Goal: Task Accomplishment & Management: Complete application form

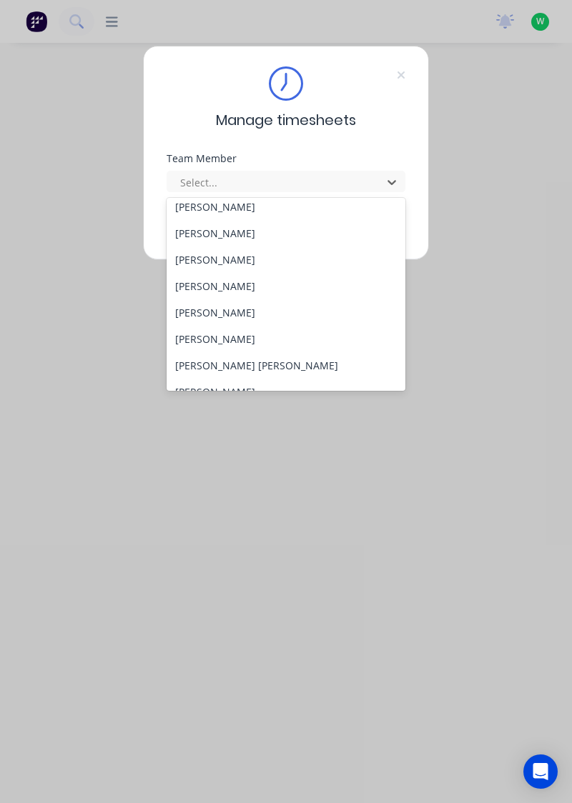
scroll to position [87, 0]
click at [229, 344] on div "[PERSON_NAME]" at bounding box center [285, 338] width 239 height 26
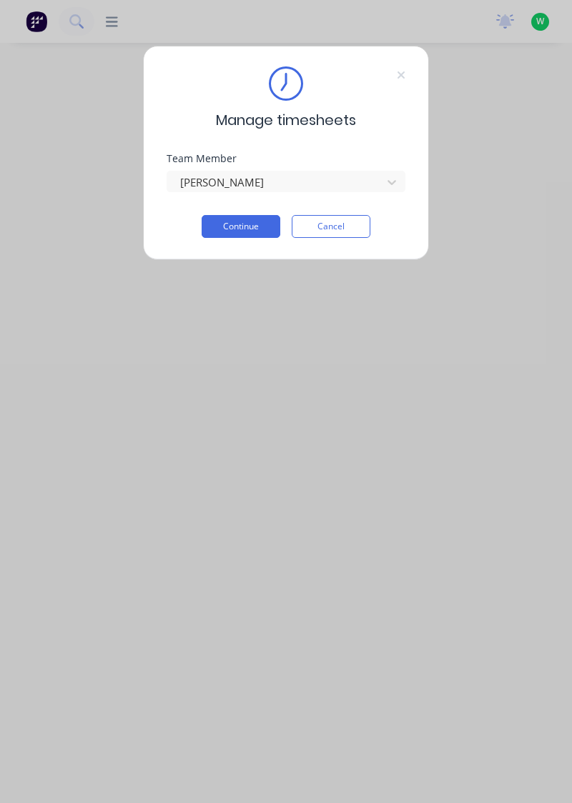
click at [244, 230] on button "Continue" at bounding box center [240, 226] width 79 height 23
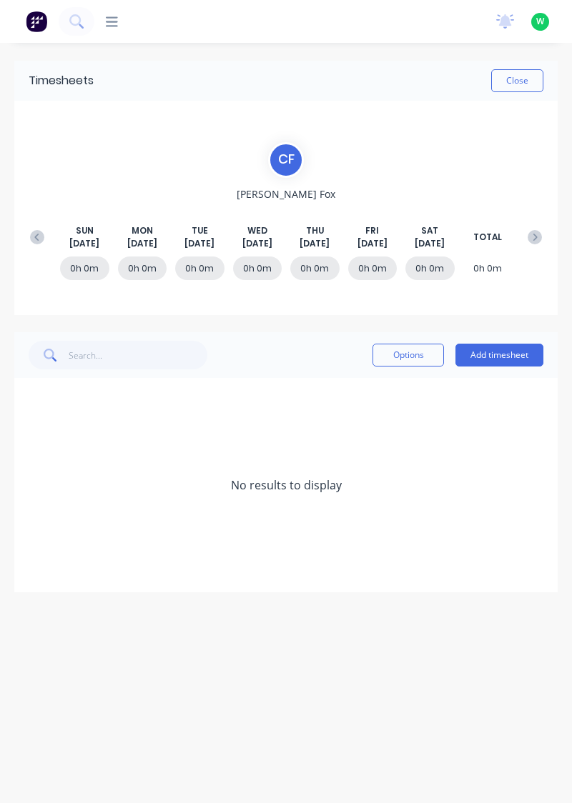
click at [25, 236] on button at bounding box center [37, 237] width 29 height 26
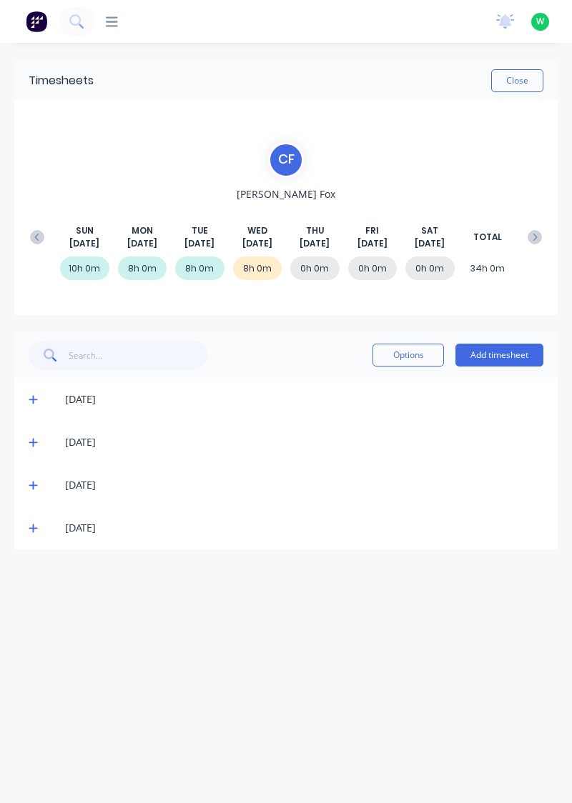
click at [499, 355] on button "Add timesheet" at bounding box center [499, 355] width 88 height 23
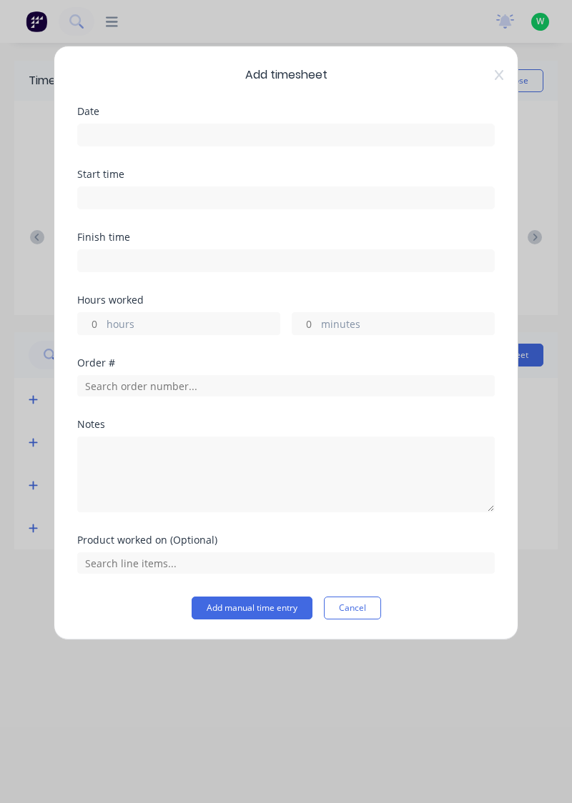
click at [399, 134] on input at bounding box center [286, 134] width 416 height 21
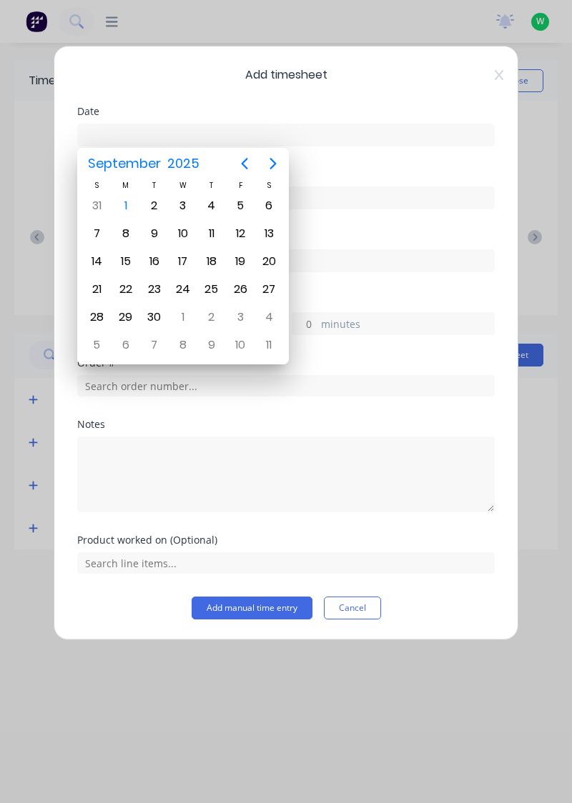
click at [242, 166] on icon "Previous page" at bounding box center [244, 163] width 17 height 17
click at [218, 201] on div "31" at bounding box center [211, 205] width 21 height 21
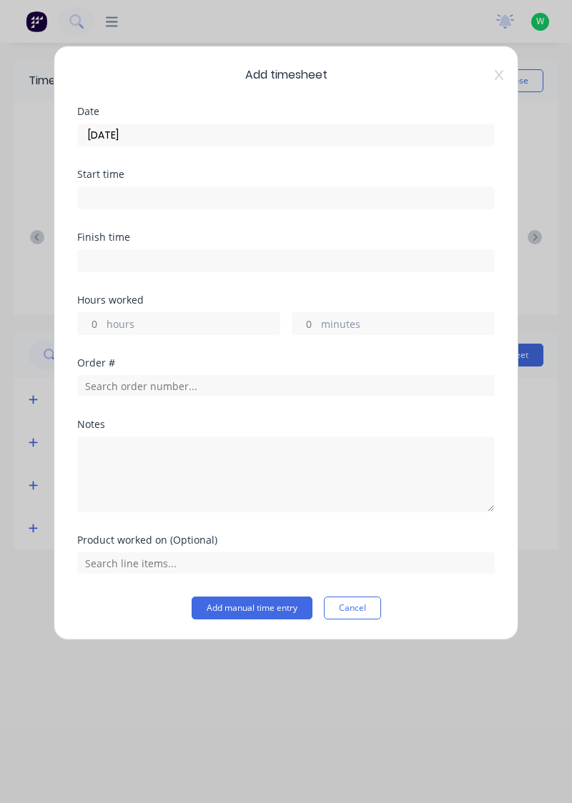
click at [245, 136] on input "[DATE]" at bounding box center [286, 134] width 416 height 21
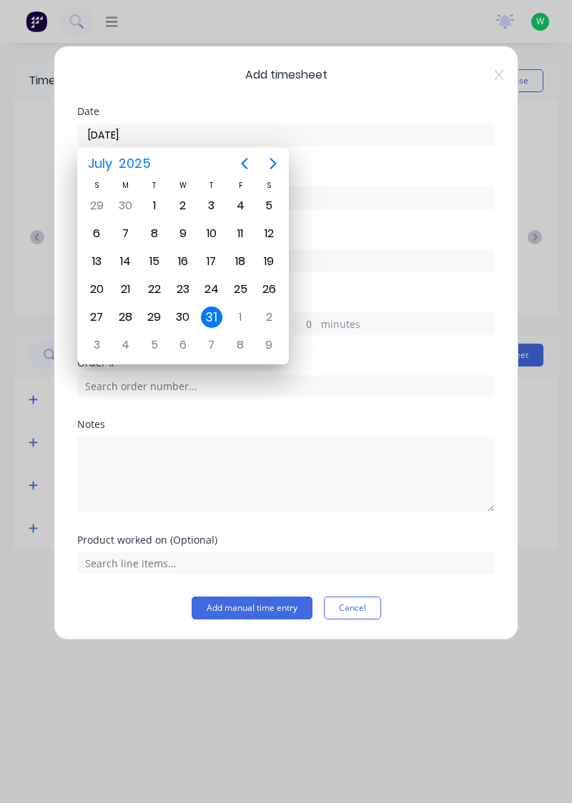
click at [278, 163] on icon "Next page" at bounding box center [272, 163] width 17 height 17
click at [209, 314] on div "28" at bounding box center [211, 317] width 21 height 21
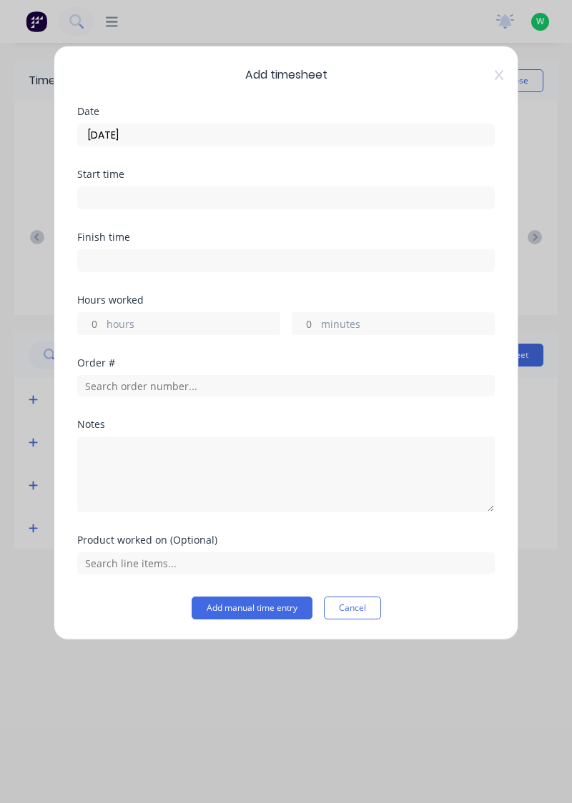
type input "[DATE]"
click at [201, 327] on label "hours" at bounding box center [192, 326] width 173 height 18
click at [103, 327] on input "hours" at bounding box center [90, 323] width 25 height 21
type input "3"
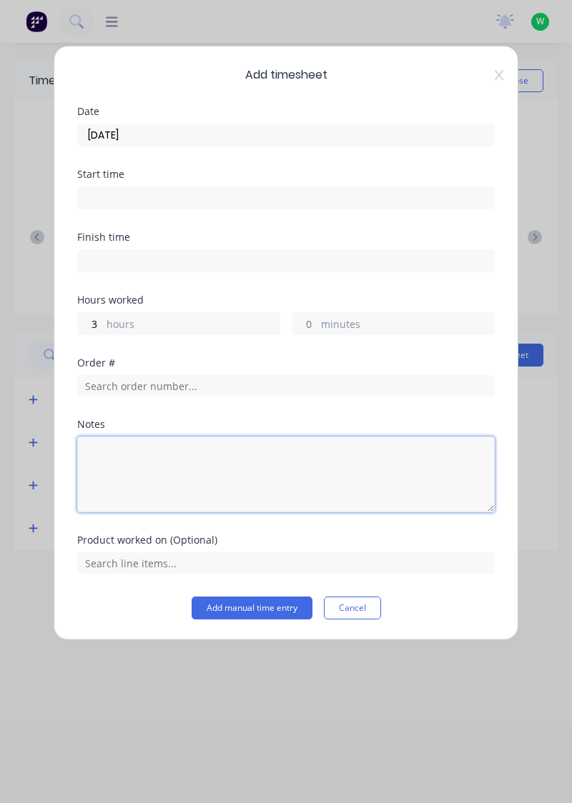
click at [176, 454] on textarea at bounding box center [285, 475] width 417 height 76
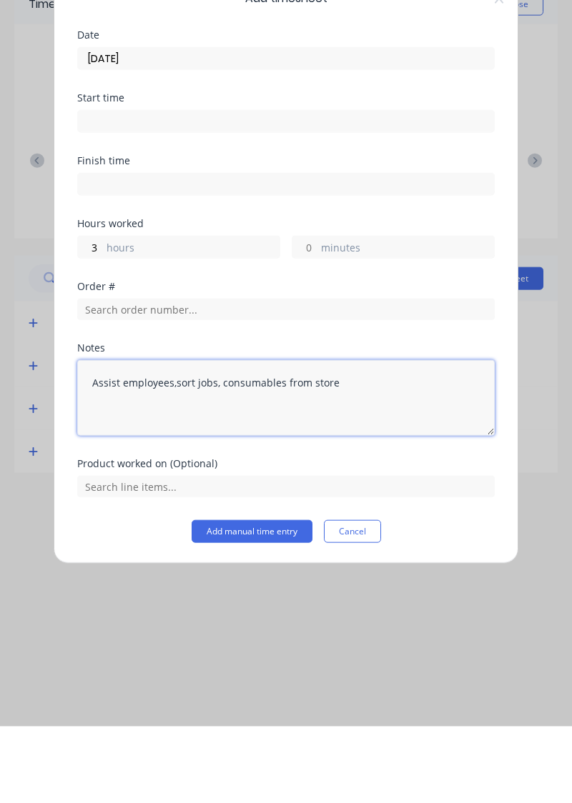
type textarea "Assist employees,sort jobs, consumables from store"
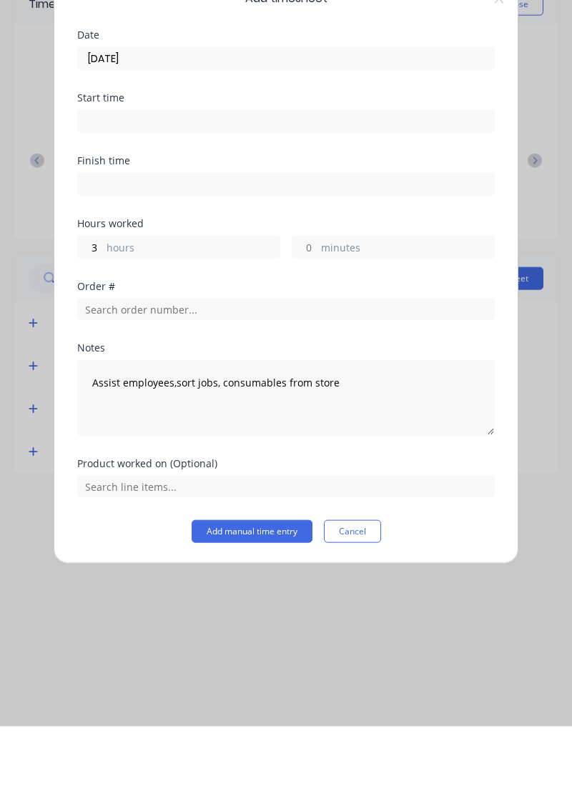
click at [253, 609] on button "Add manual time entry" at bounding box center [251, 608] width 121 height 23
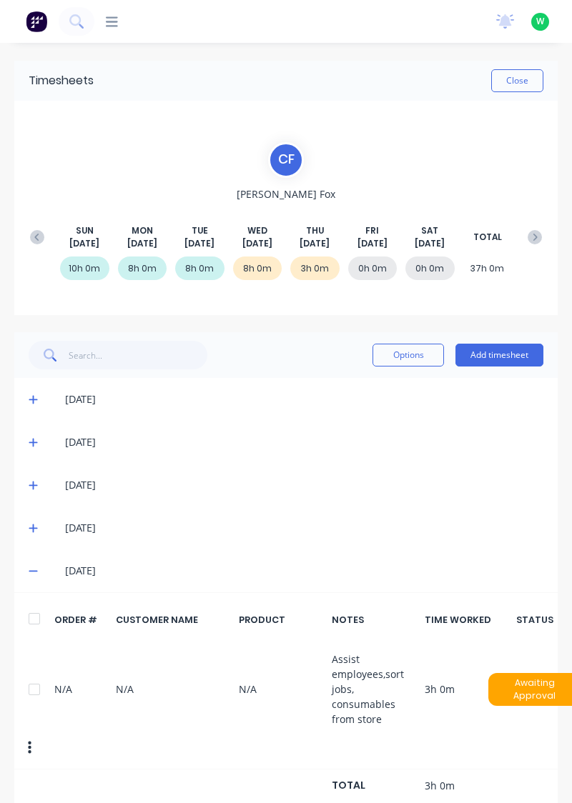
click at [496, 352] on button "Add timesheet" at bounding box center [499, 355] width 88 height 23
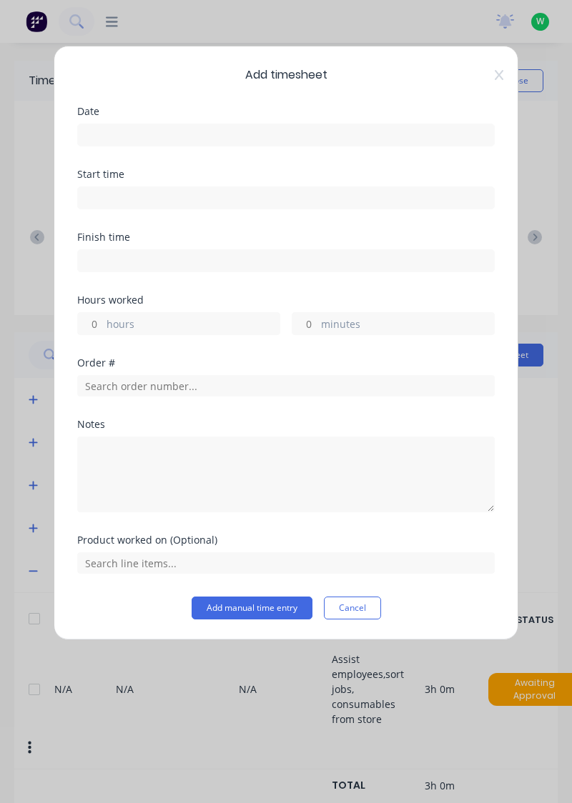
click at [402, 130] on input at bounding box center [286, 134] width 416 height 21
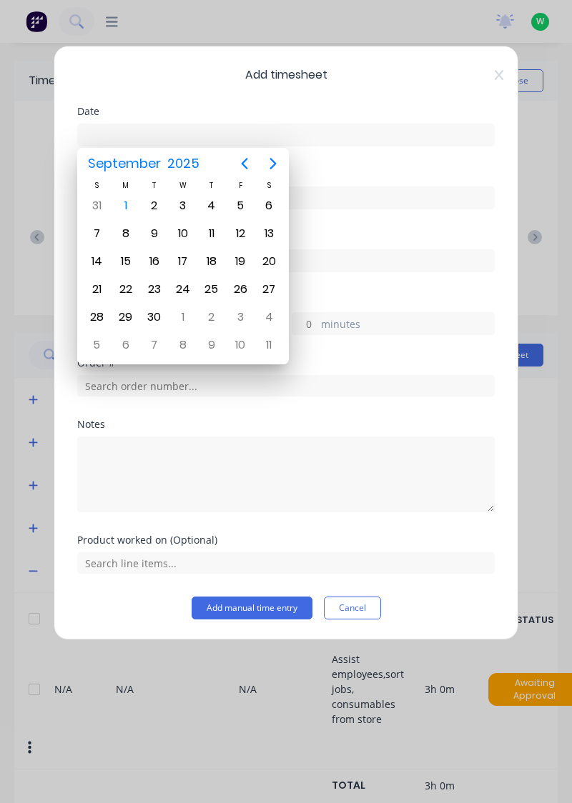
click at [246, 164] on icon "Previous page" at bounding box center [244, 163] width 17 height 17
click at [214, 318] on div "28" at bounding box center [211, 317] width 21 height 21
type input "[DATE]"
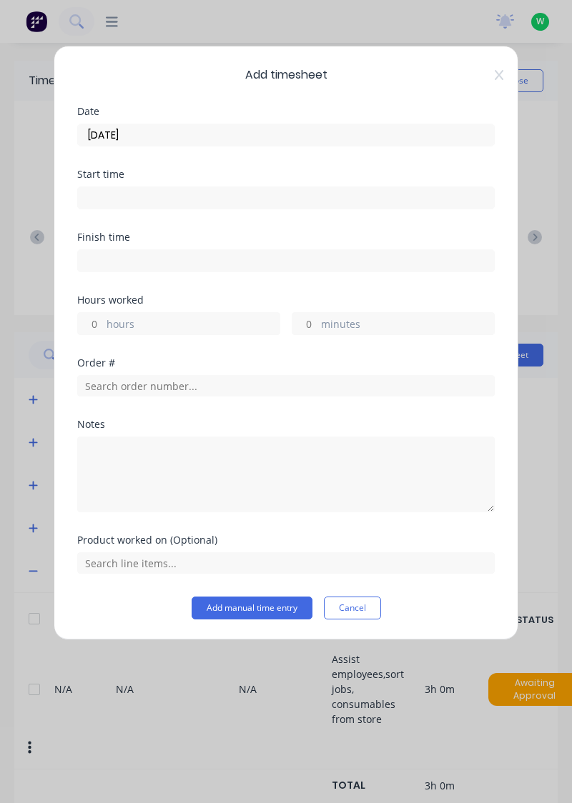
click at [173, 322] on label "hours" at bounding box center [192, 326] width 173 height 18
click at [103, 322] on input "hours" at bounding box center [90, 323] width 25 height 21
type input "5"
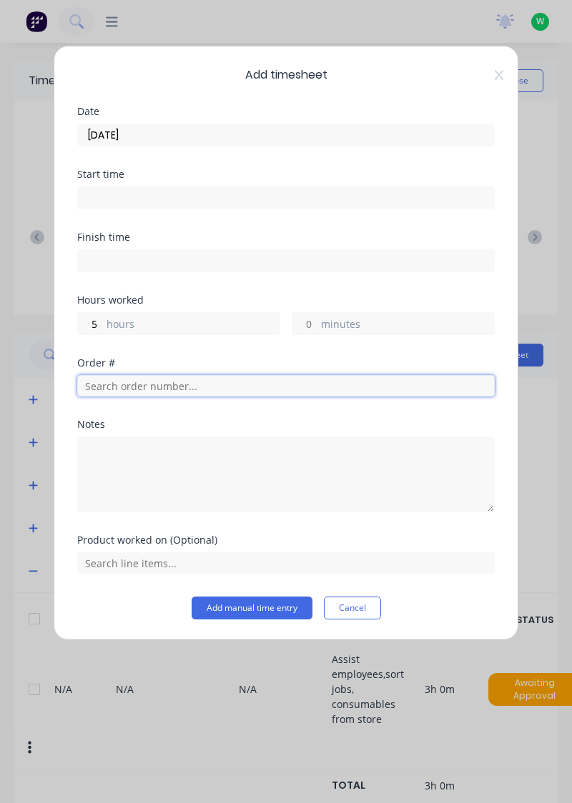
click at [203, 380] on input "text" at bounding box center [285, 385] width 417 height 21
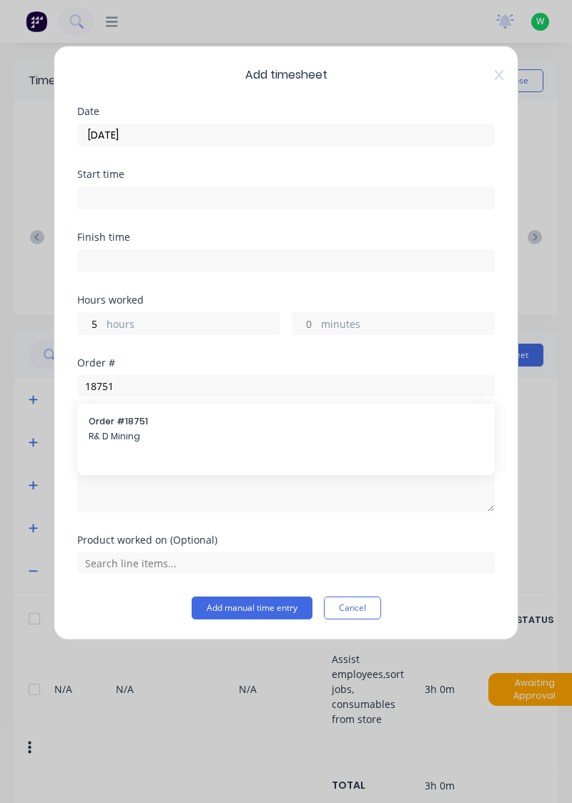
click at [173, 430] on div "Notes" at bounding box center [285, 465] width 417 height 93
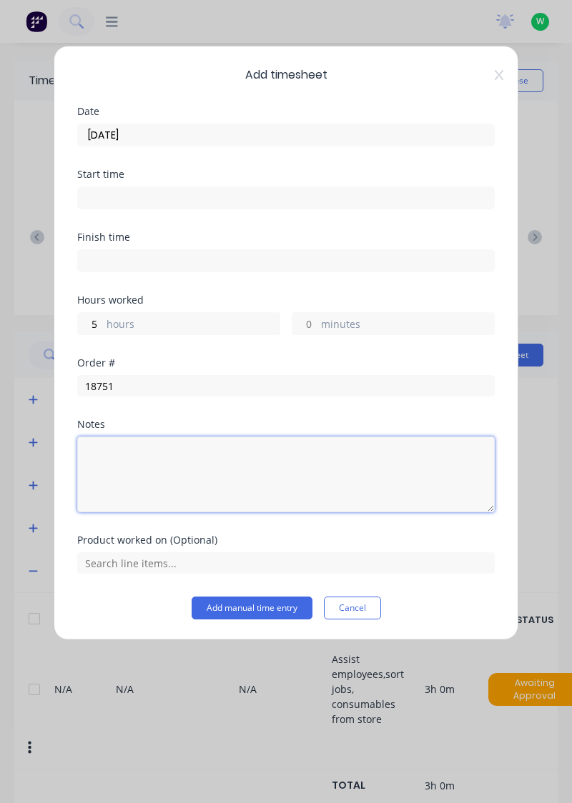
click at [119, 437] on textarea at bounding box center [285, 475] width 417 height 76
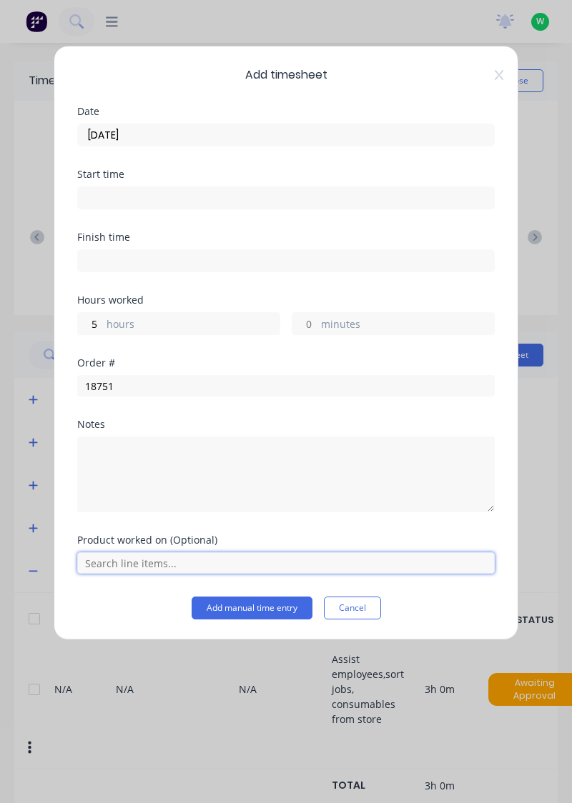
click at [197, 554] on input "text" at bounding box center [285, 562] width 417 height 21
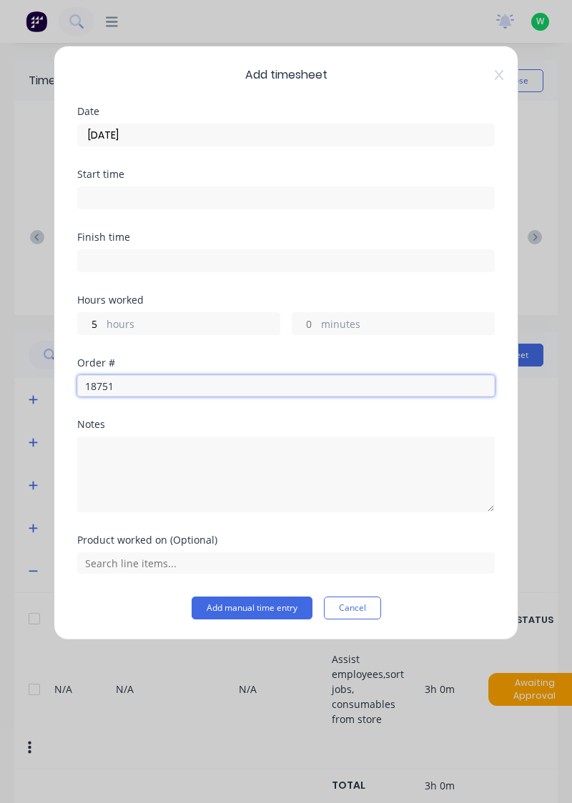
click at [213, 387] on input "18751" at bounding box center [285, 385] width 417 height 21
click at [234, 387] on input "18751" at bounding box center [285, 385] width 417 height 21
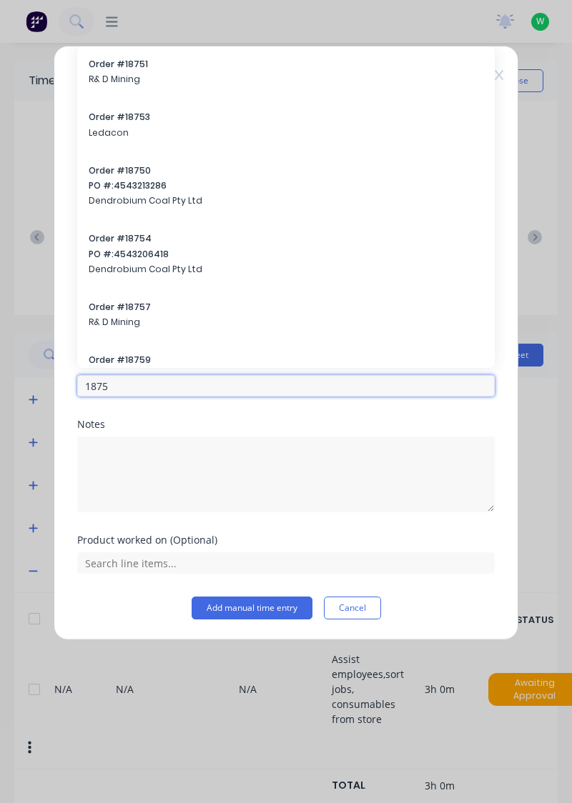
type input "18751"
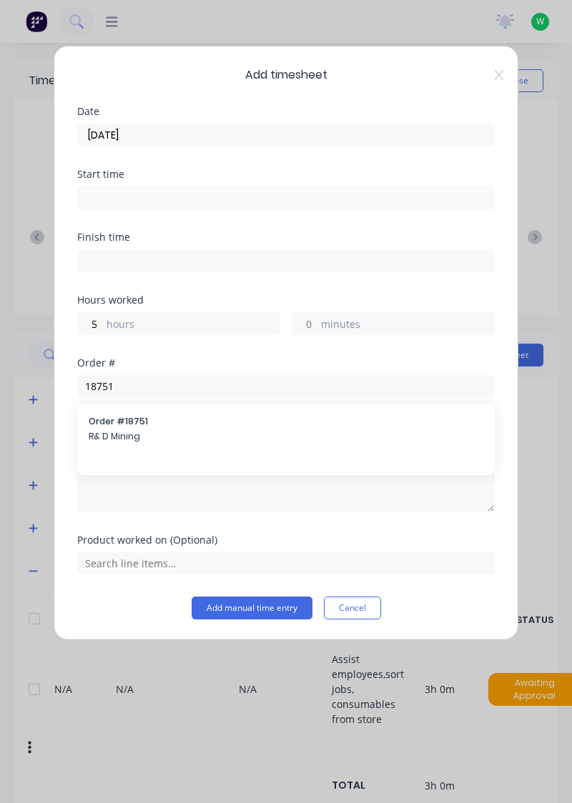
click at [233, 422] on span "Order # 18751" at bounding box center [286, 421] width 394 height 13
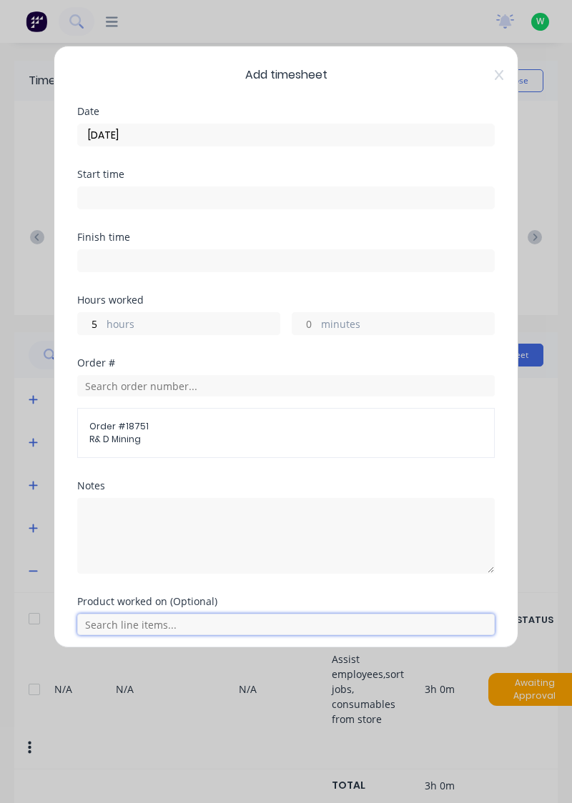
click at [176, 621] on input "text" at bounding box center [285, 624] width 417 height 21
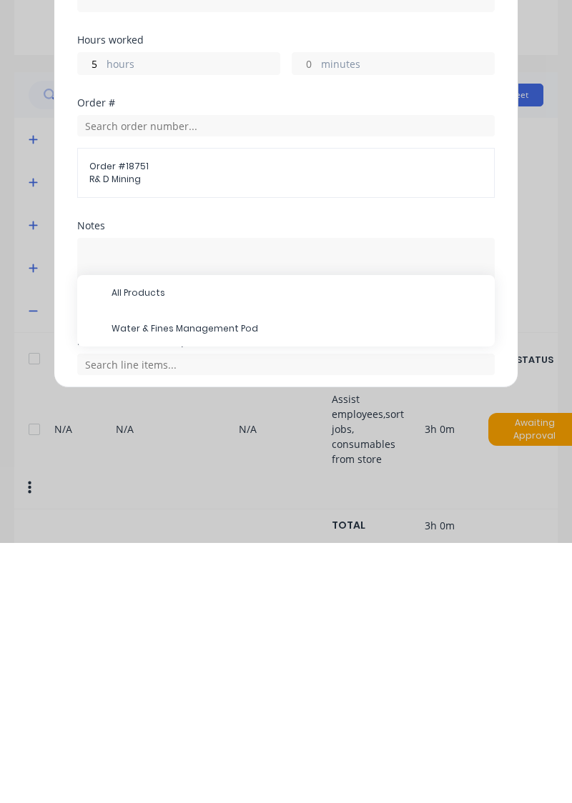
click at [249, 589] on span "Water & Fines Management Pod" at bounding box center [297, 588] width 372 height 13
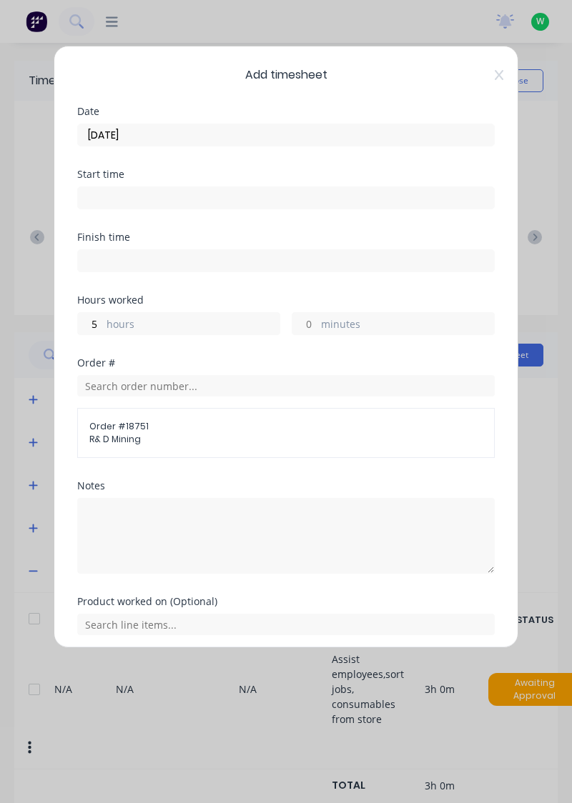
scroll to position [53, 0]
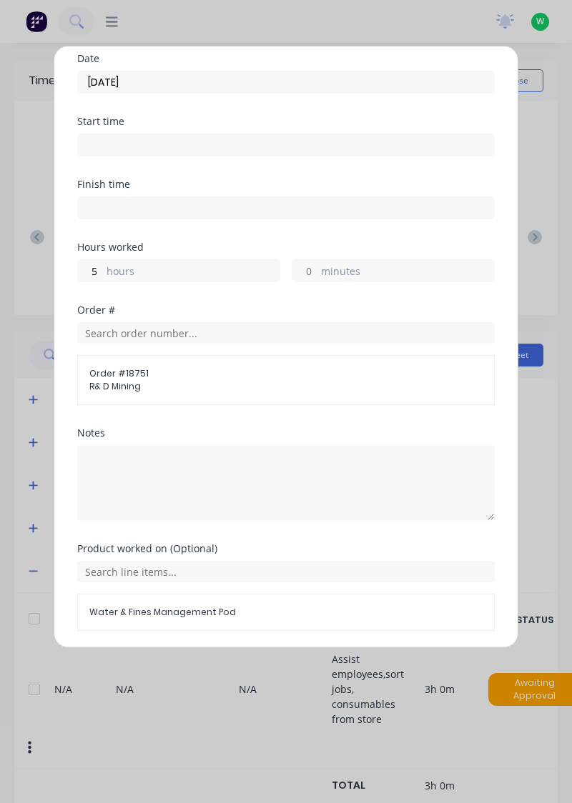
click at [252, 662] on button "Add manual time entry" at bounding box center [251, 665] width 121 height 23
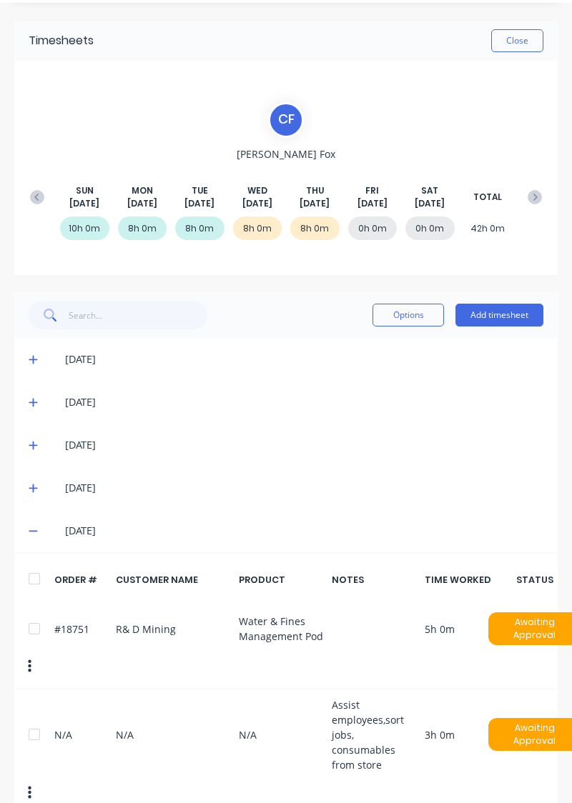
scroll to position [56, 0]
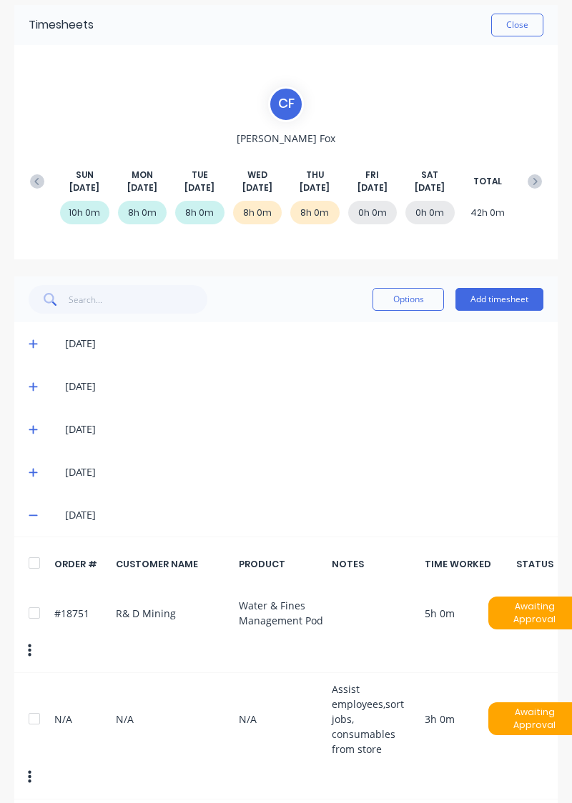
click at [512, 303] on button "Add timesheet" at bounding box center [499, 299] width 88 height 23
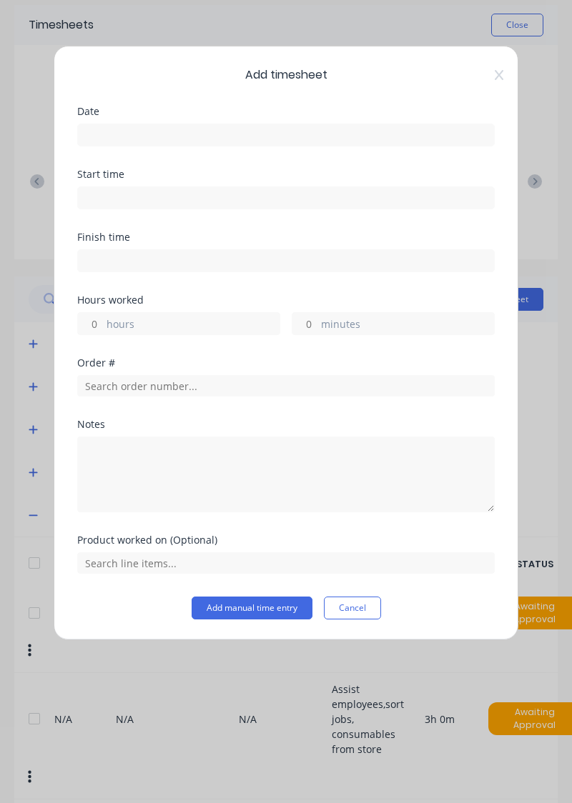
click at [367, 133] on input at bounding box center [286, 134] width 416 height 21
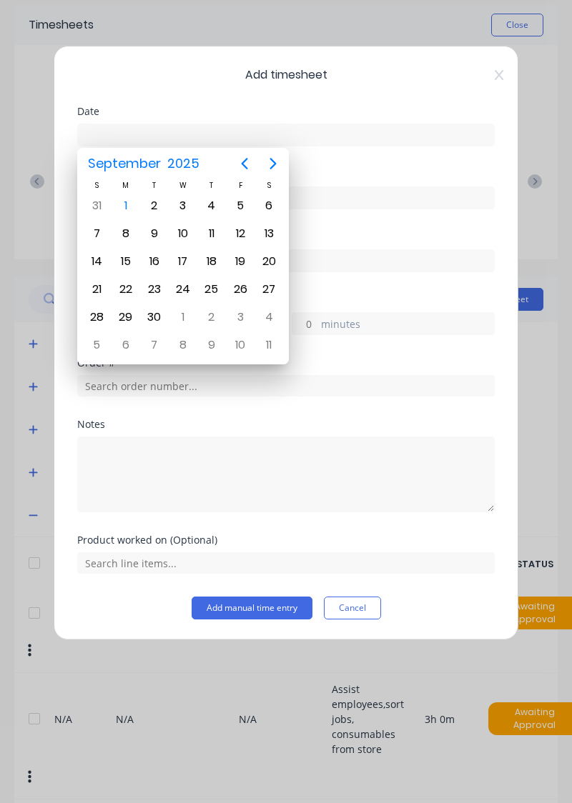
click at [245, 161] on icon "Previous page" at bounding box center [244, 163] width 17 height 17
click at [246, 316] on div "29" at bounding box center [239, 317] width 21 height 21
type input "[DATE]"
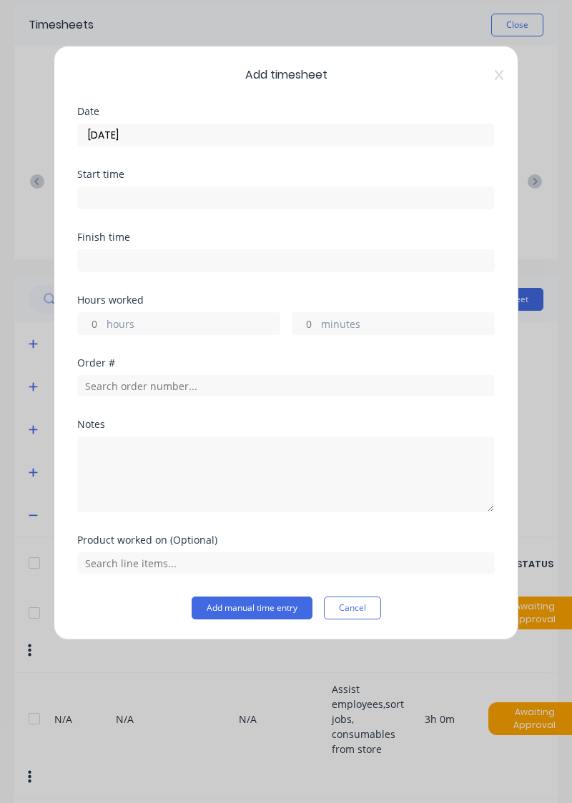
click at [187, 319] on label "hours" at bounding box center [192, 326] width 173 height 18
click at [103, 319] on input "hours" at bounding box center [90, 323] width 25 height 21
type input "4"
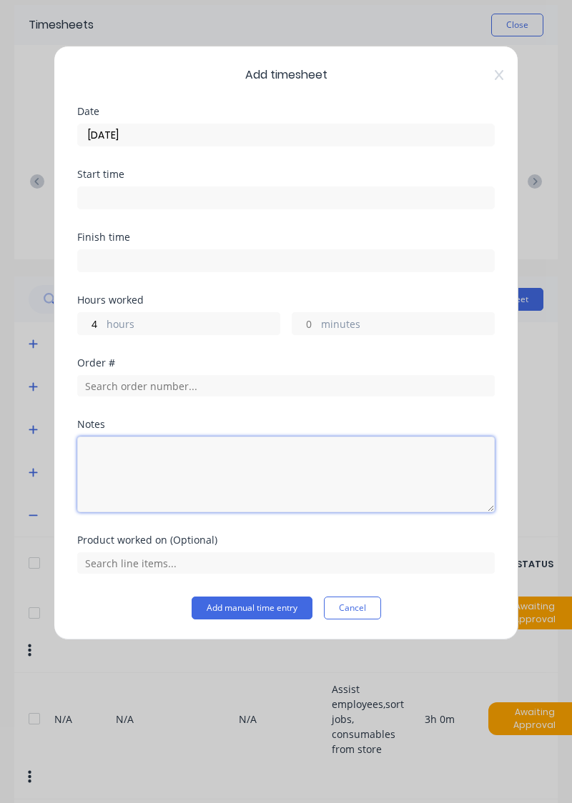
click at [228, 452] on textarea at bounding box center [285, 475] width 417 height 76
type textarea "Assist employees, sort jobs, take photos, consumables from store"
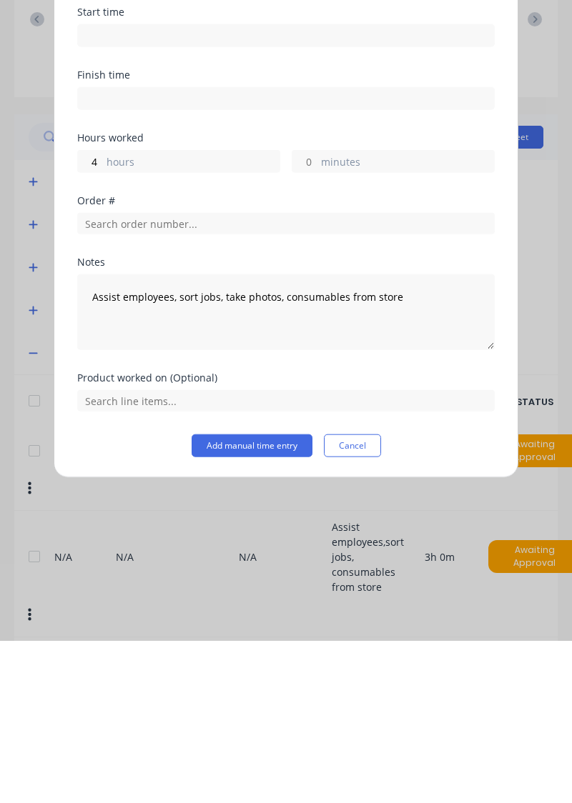
click at [272, 610] on button "Add manual time entry" at bounding box center [251, 608] width 121 height 23
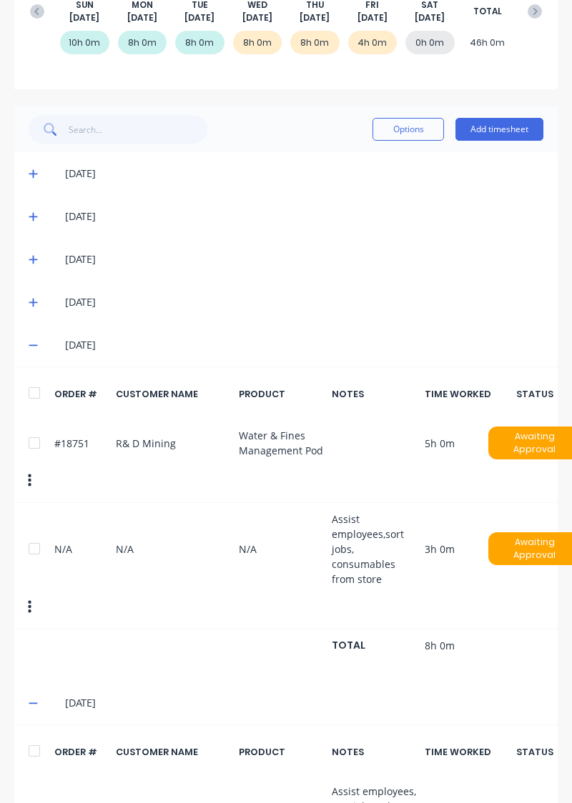
scroll to position [233, 0]
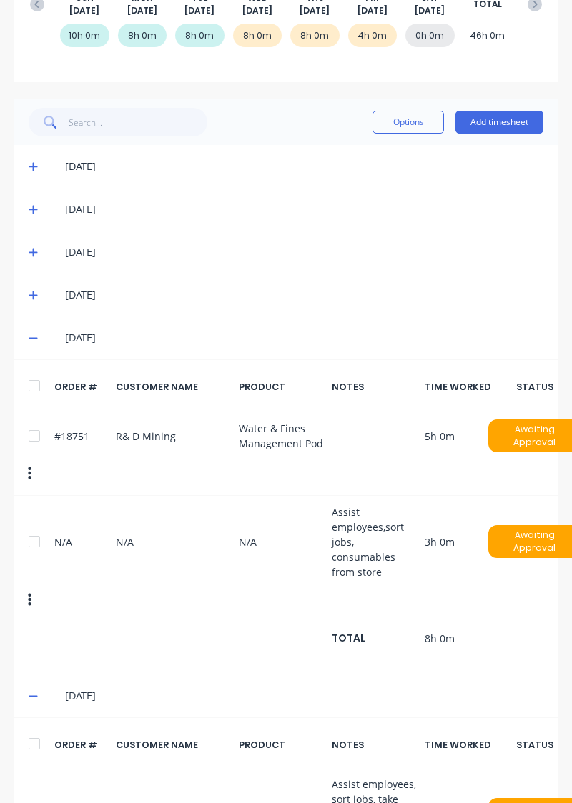
click at [37, 337] on span at bounding box center [36, 338] width 14 height 14
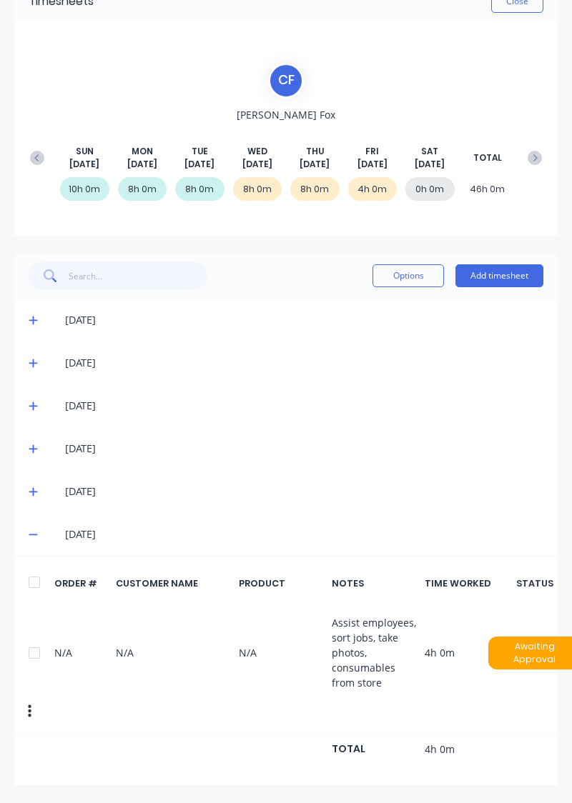
scroll to position [18, 0]
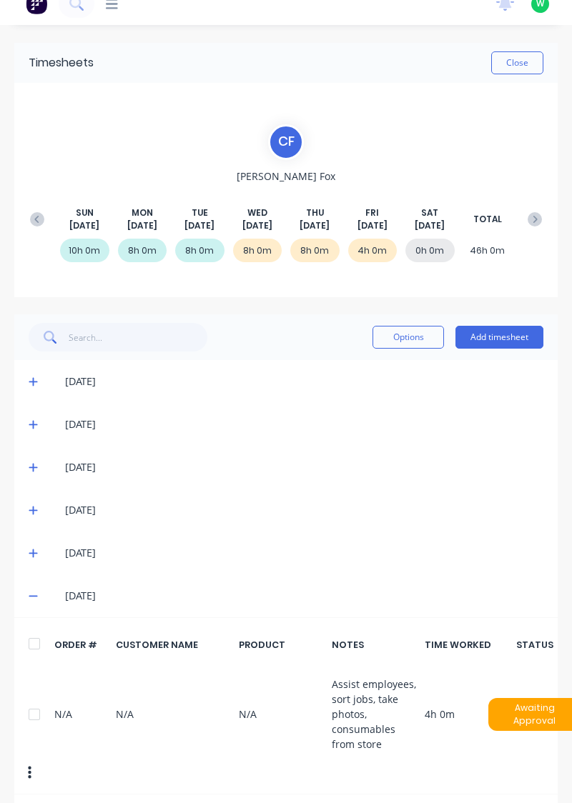
click at [494, 342] on button "Add timesheet" at bounding box center [499, 337] width 88 height 23
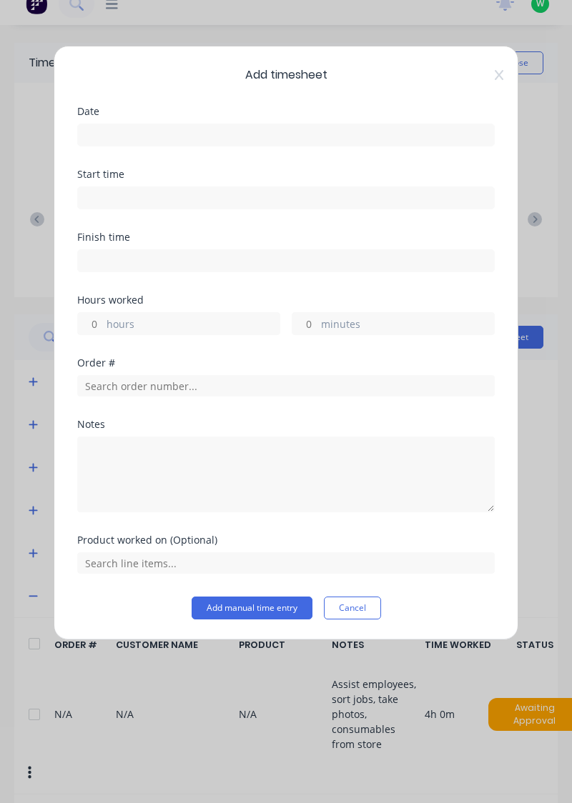
click at [396, 140] on input at bounding box center [286, 134] width 416 height 21
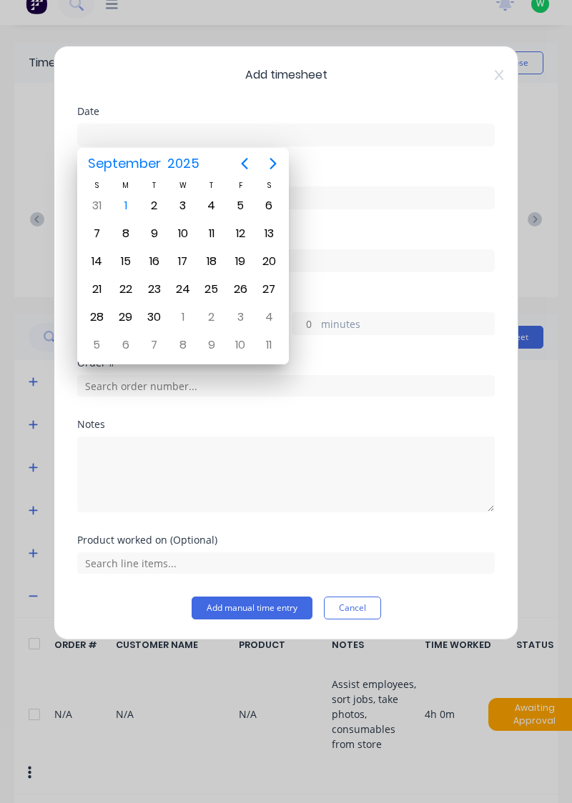
click at [244, 164] on icon "Previous page" at bounding box center [244, 163] width 17 height 17
click at [242, 314] on div "29" at bounding box center [239, 317] width 21 height 21
type input "[DATE]"
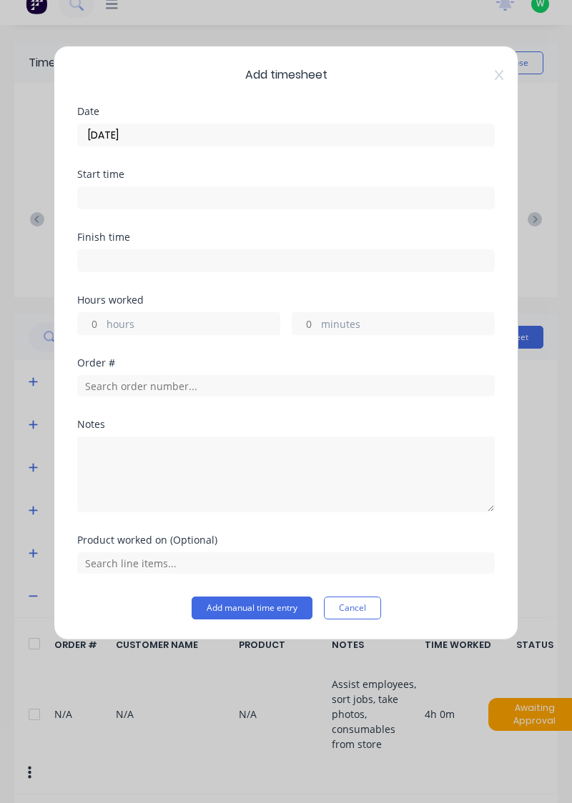
click at [203, 324] on label "hours" at bounding box center [192, 326] width 173 height 18
click at [103, 324] on input "hours" at bounding box center [90, 323] width 25 height 21
type input "4"
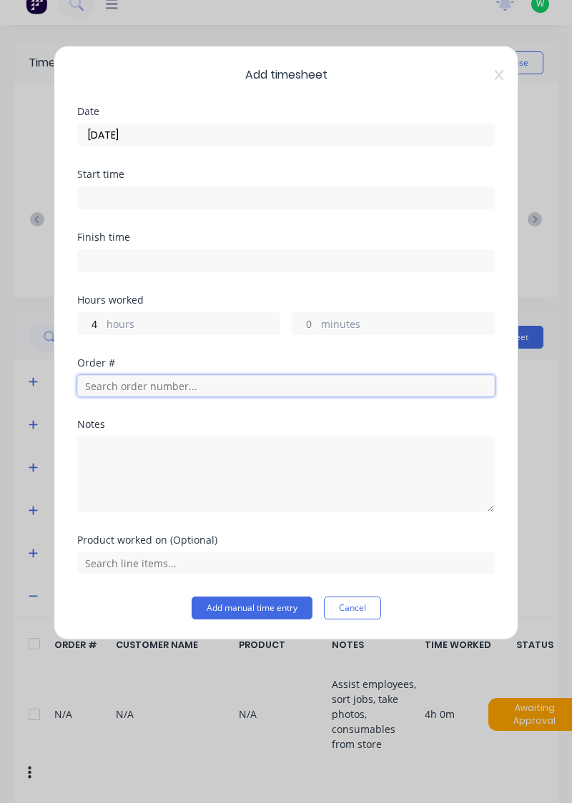
click at [296, 387] on input "text" at bounding box center [285, 385] width 417 height 21
type input "18751"
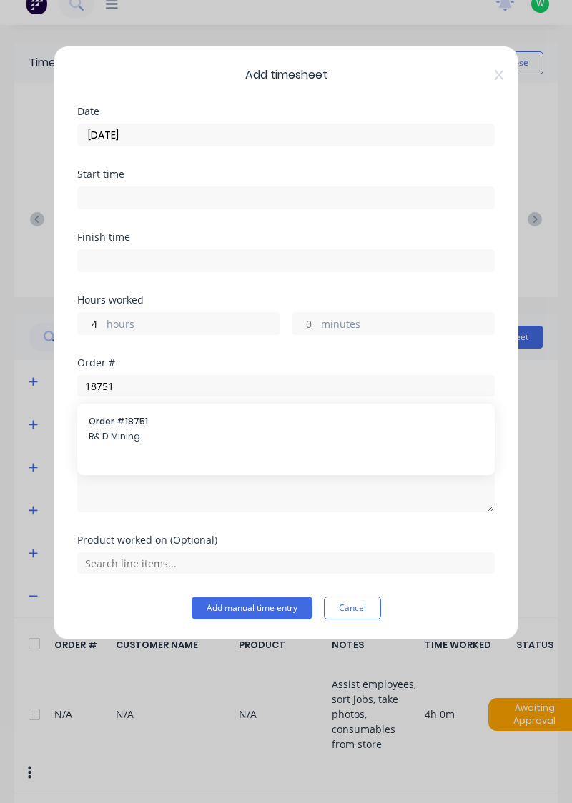
click at [117, 430] on span "R& D Mining" at bounding box center [286, 436] width 394 height 13
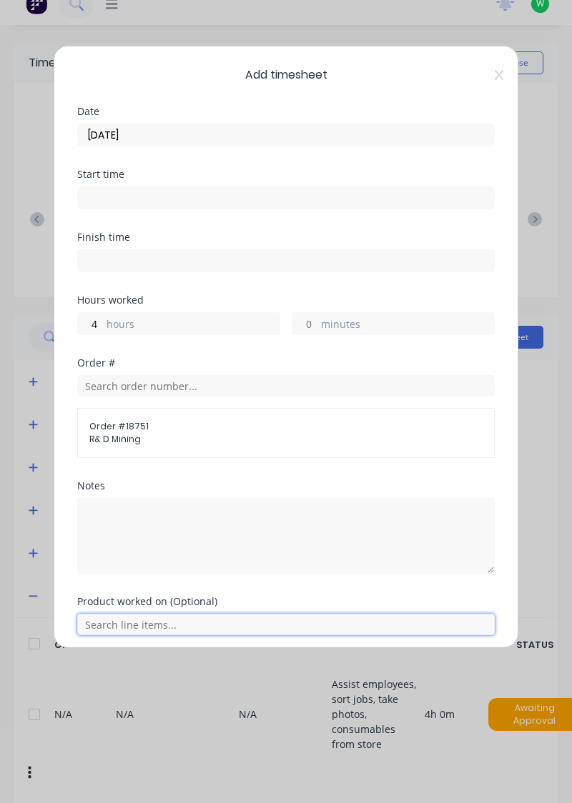
click at [158, 627] on input "text" at bounding box center [285, 624] width 417 height 21
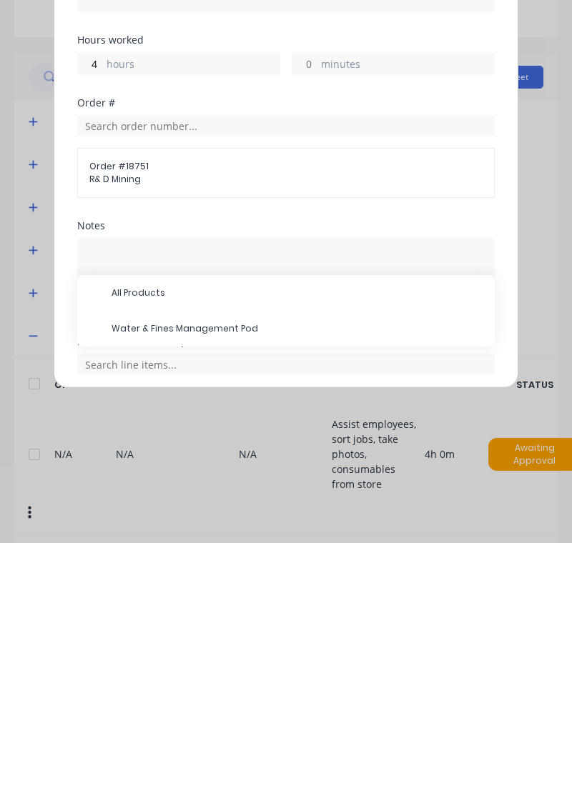
click at [204, 587] on span "Water & Fines Management Pod" at bounding box center [297, 588] width 372 height 13
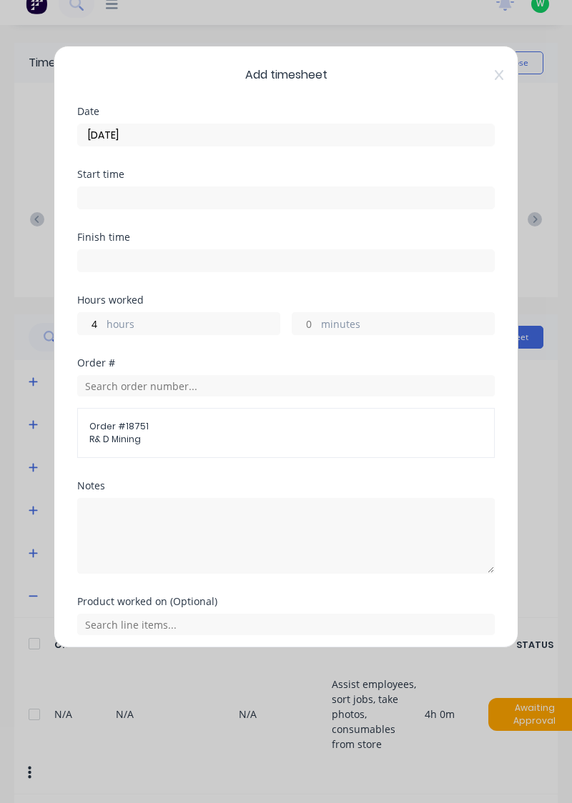
scroll to position [53, 0]
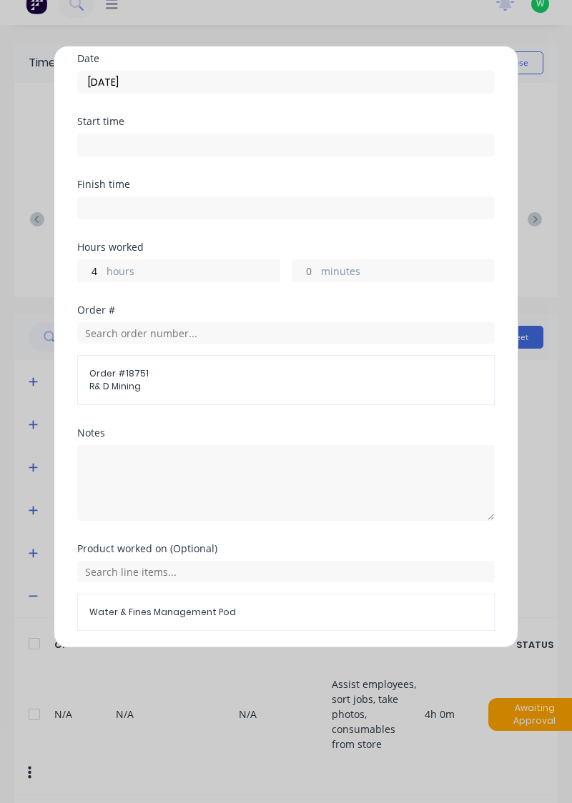
click at [241, 664] on button "Add manual time entry" at bounding box center [251, 665] width 121 height 23
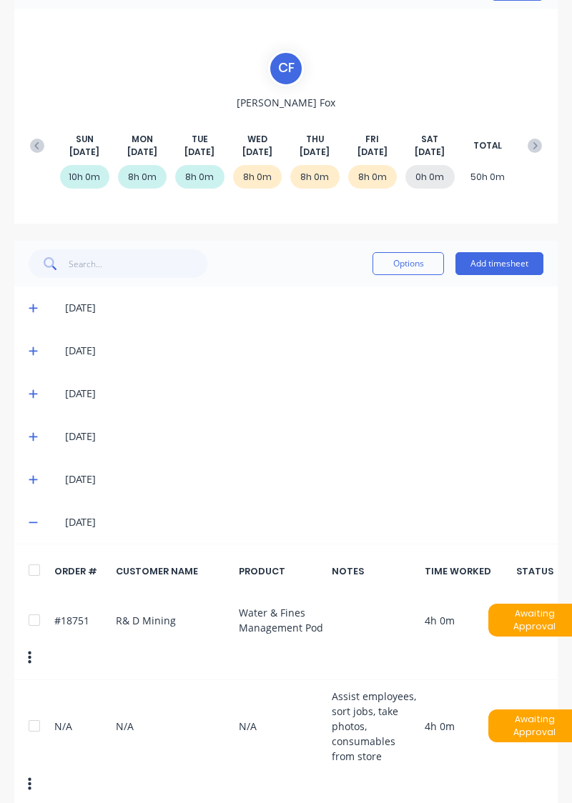
scroll to position [99, 0]
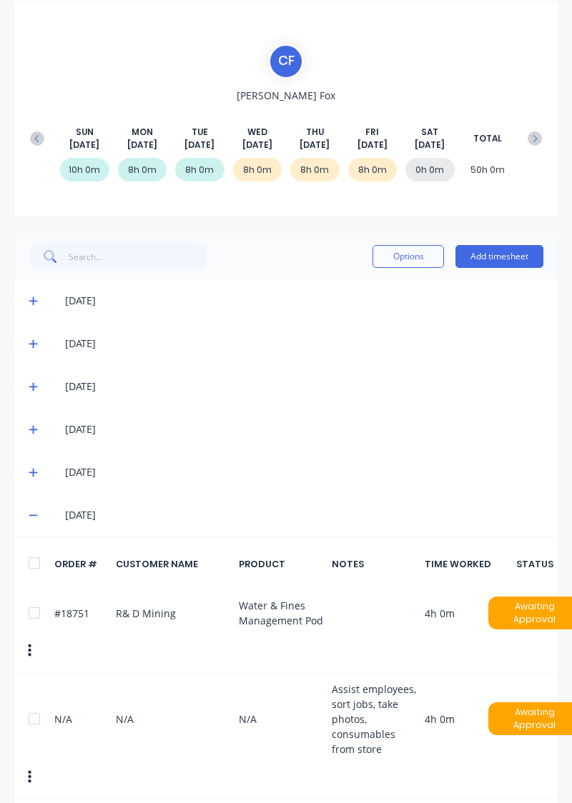
click at [41, 517] on span at bounding box center [36, 515] width 14 height 14
